Goal: Task Accomplishment & Management: Check status

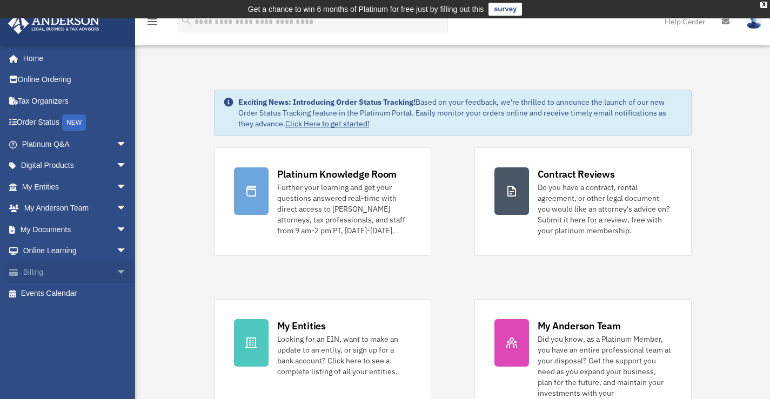
click at [116, 276] on span "arrow_drop_down" at bounding box center [127, 273] width 22 height 22
click at [72, 291] on link "$ Open Invoices" at bounding box center [79, 294] width 128 height 22
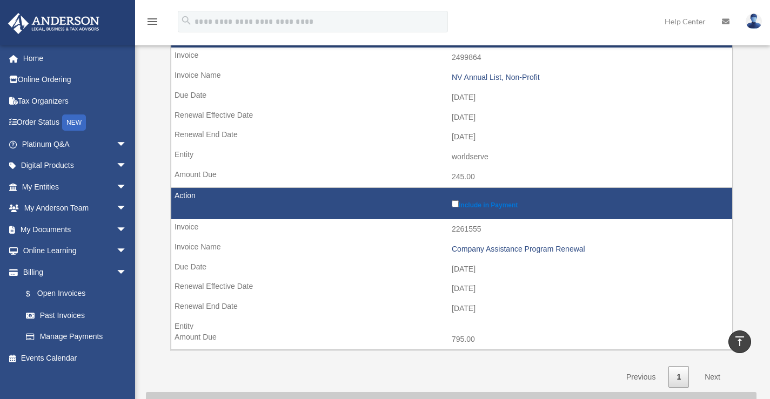
scroll to position [539, 0]
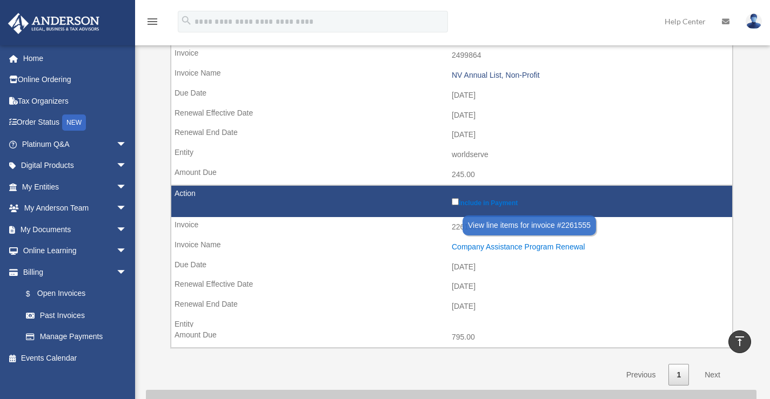
click at [525, 248] on div "Company Assistance Program Renewal" at bounding box center [589, 247] width 275 height 9
